Goal: Entertainment & Leisure: Consume media (video, audio)

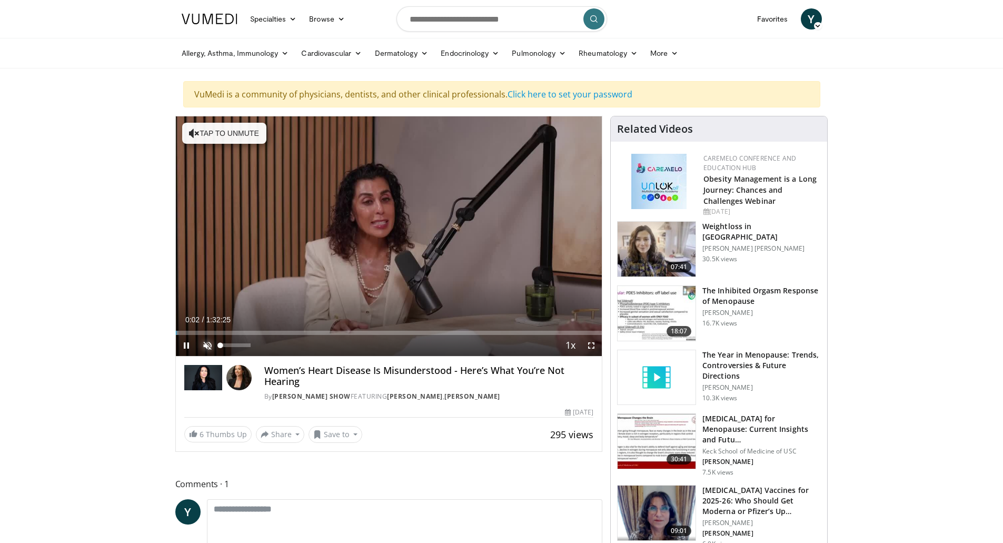
click at [207, 348] on span "Video Player" at bounding box center [207, 345] width 21 height 21
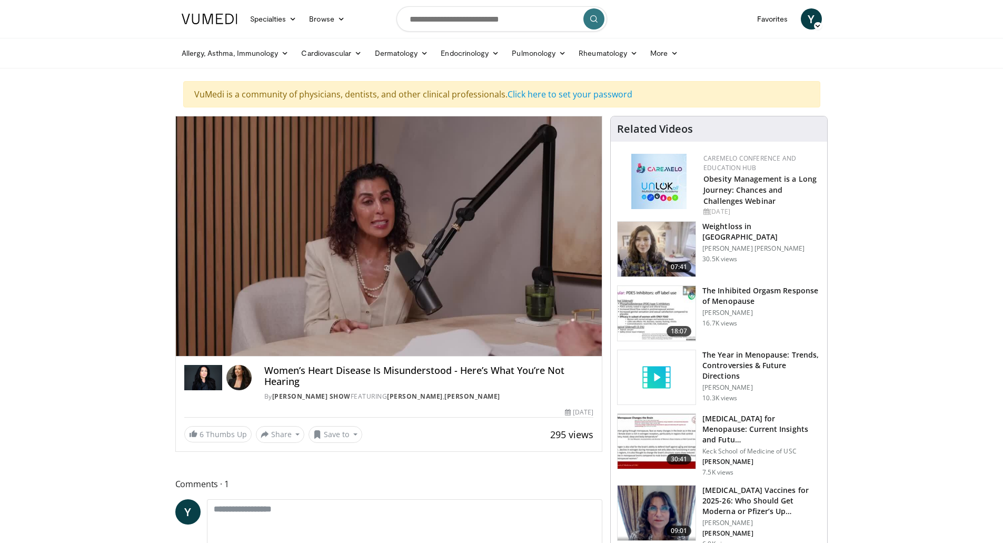
click at [660, 249] on img at bounding box center [657, 249] width 78 height 55
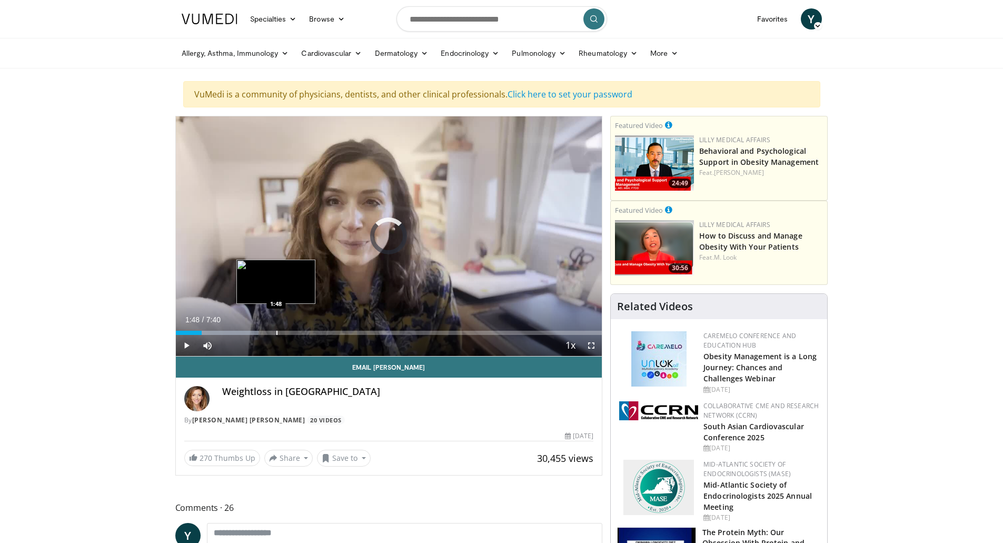
click at [276, 330] on div "Loaded : 19.50% 1:48 1:48" at bounding box center [389, 330] width 426 height 10
click at [406, 335] on div "Current Time 2:09 / Duration 7:40 Pause Skip Backward Skip Forward Mute Loaded …" at bounding box center [389, 345] width 426 height 21
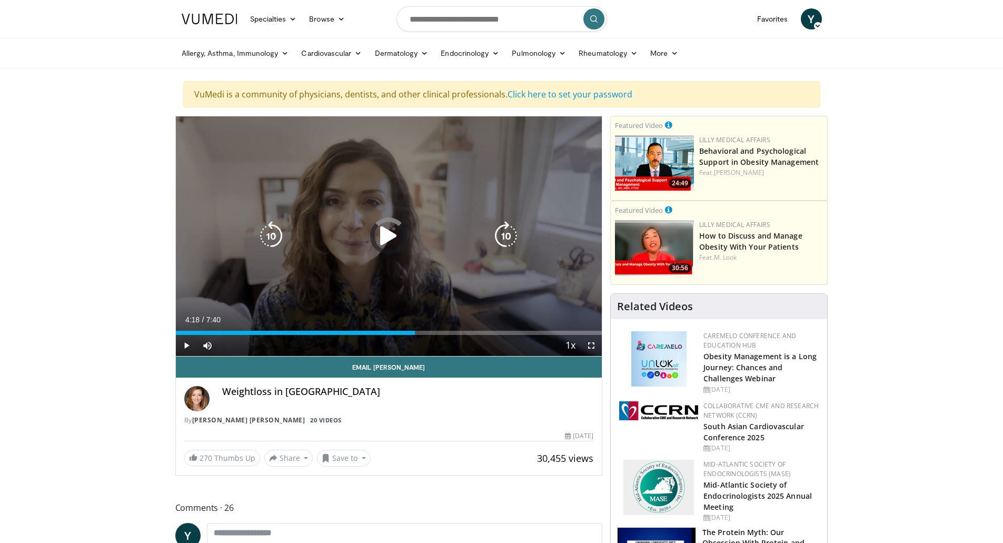
click at [415, 333] on div "Loaded : 43.36% 2:10 2:52" at bounding box center [389, 333] width 426 height 4
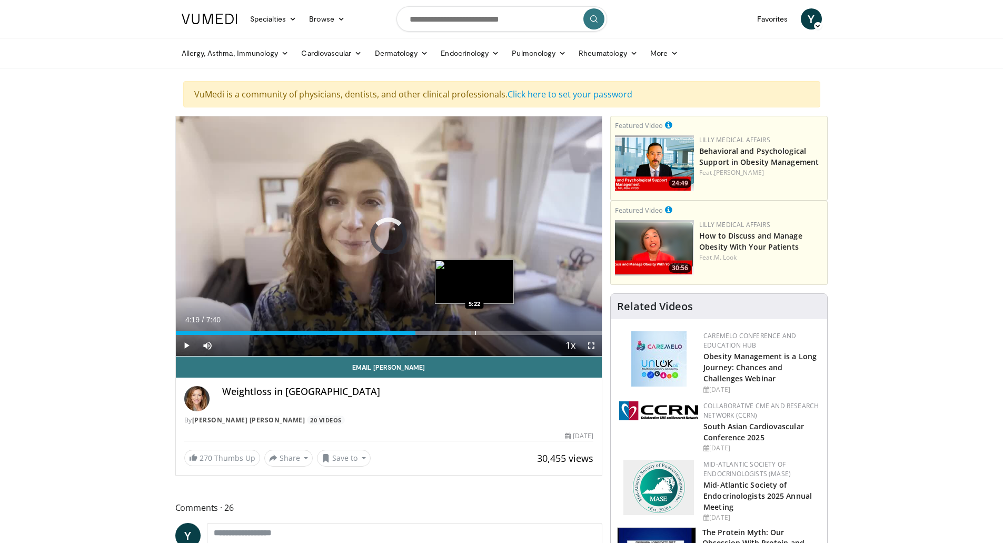
click at [475, 332] on div "Progress Bar" at bounding box center [475, 333] width 1 height 4
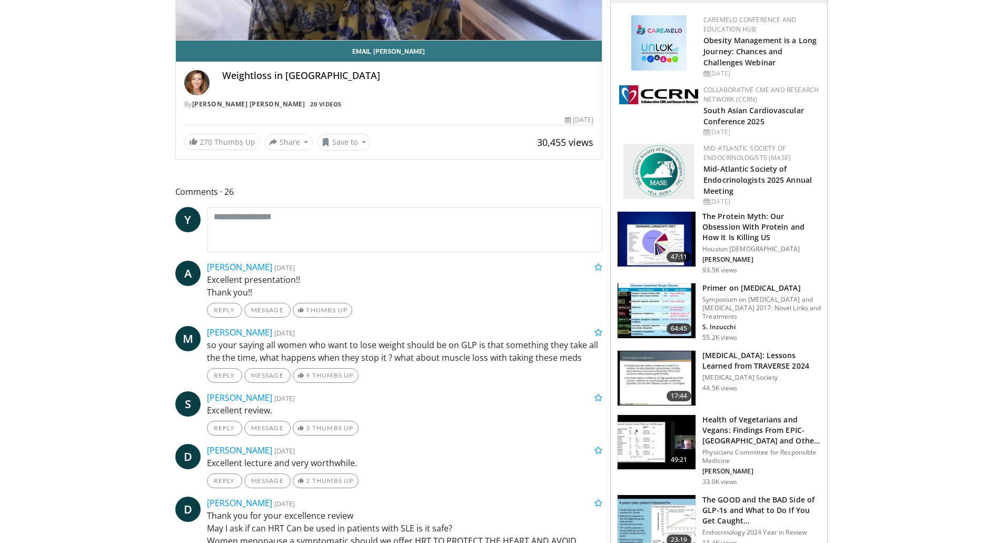
scroll to position [527, 0]
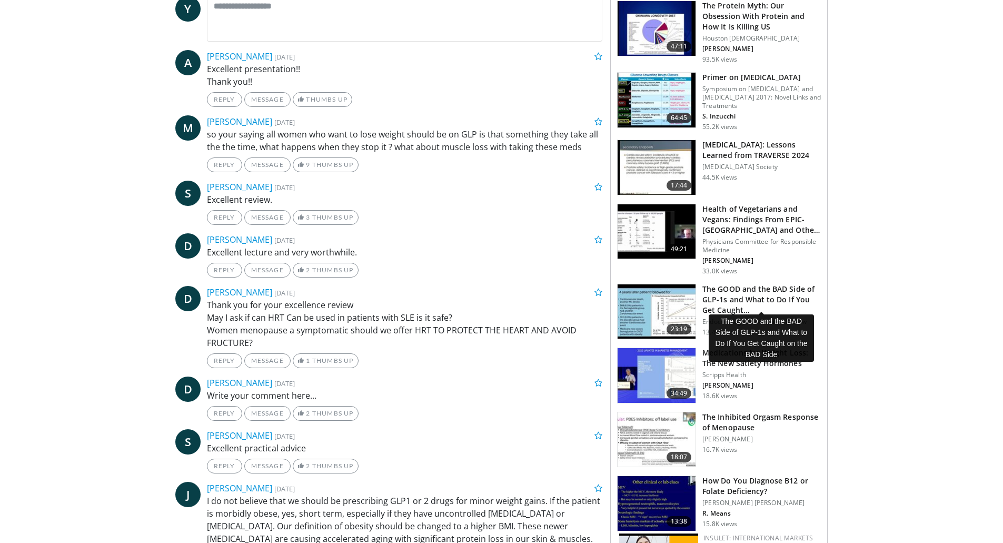
click at [755, 291] on h3 "The GOOD and the BAD Side of GLP-1s and What to Do If You Get Caught…" at bounding box center [761, 300] width 118 height 32
click at [668, 302] on img at bounding box center [657, 311] width 78 height 55
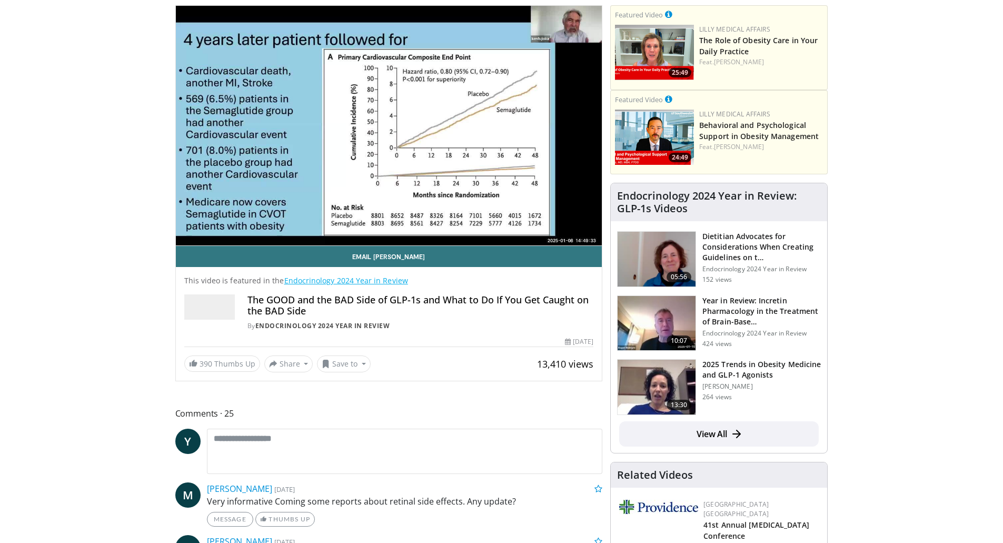
scroll to position [263, 0]
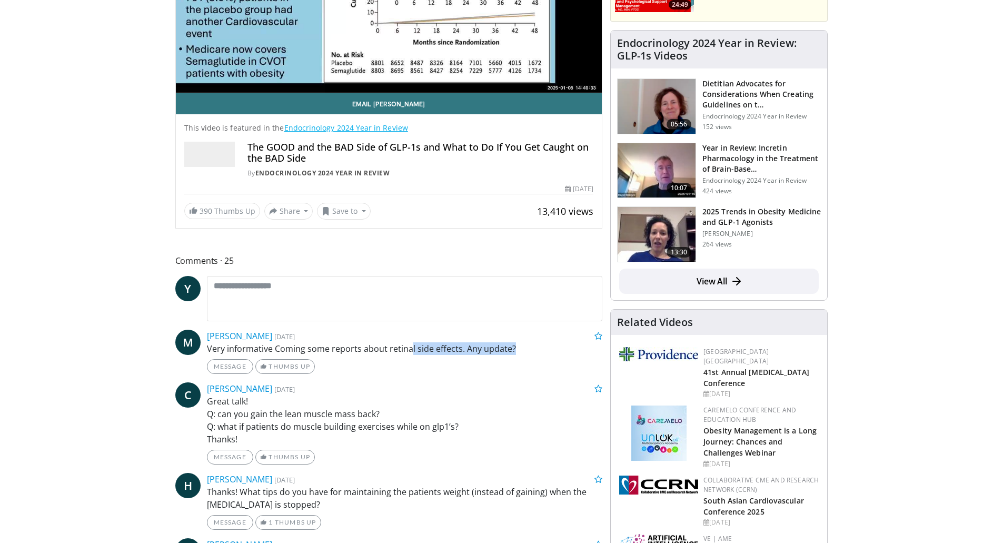
drag, startPoint x: 409, startPoint y: 349, endPoint x: 558, endPoint y: 350, distance: 148.5
click at [558, 350] on p "Very informative Coming some reports about retinal side effects. Any update?" at bounding box center [405, 348] width 396 height 13
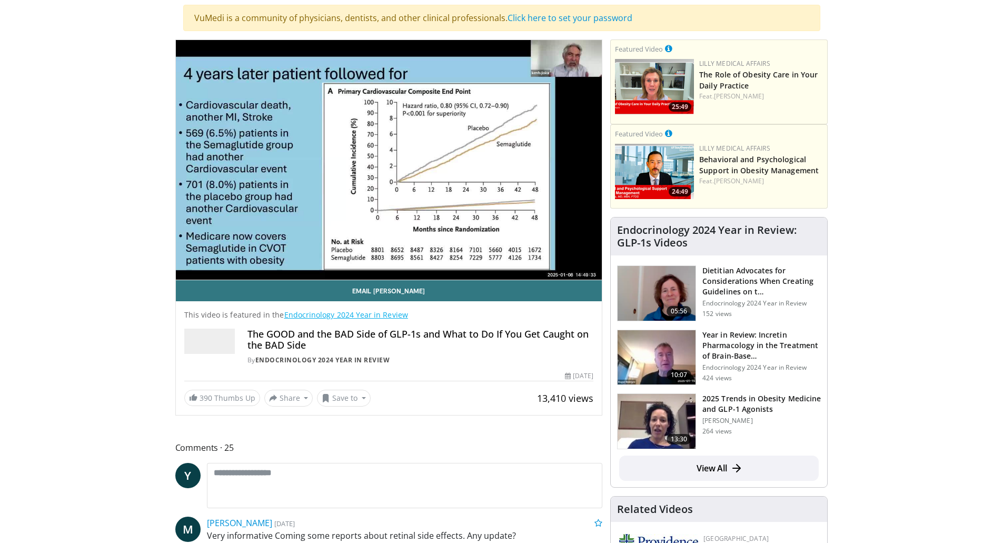
scroll to position [0, 0]
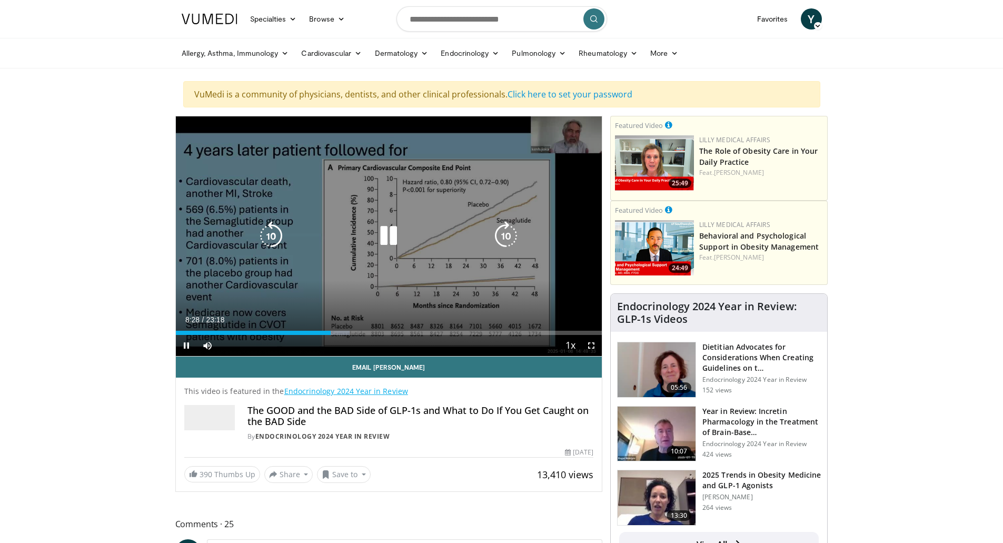
click at [389, 239] on icon "Video Player" at bounding box center [388, 235] width 29 height 29
